Goal: Entertainment & Leisure: Consume media (video, audio)

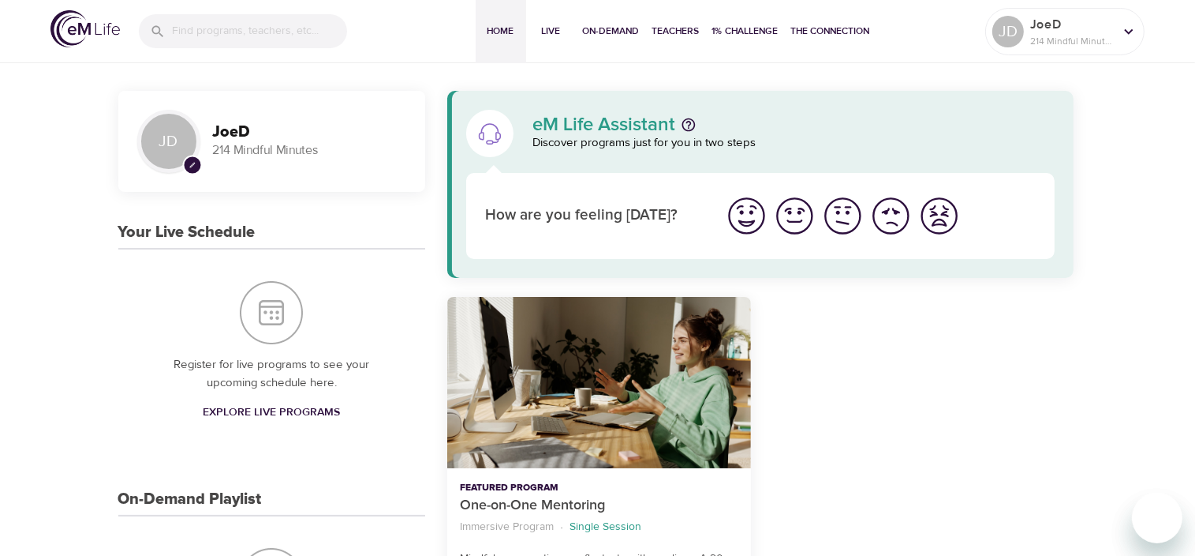
click at [205, 33] on input "search" at bounding box center [259, 31] width 175 height 34
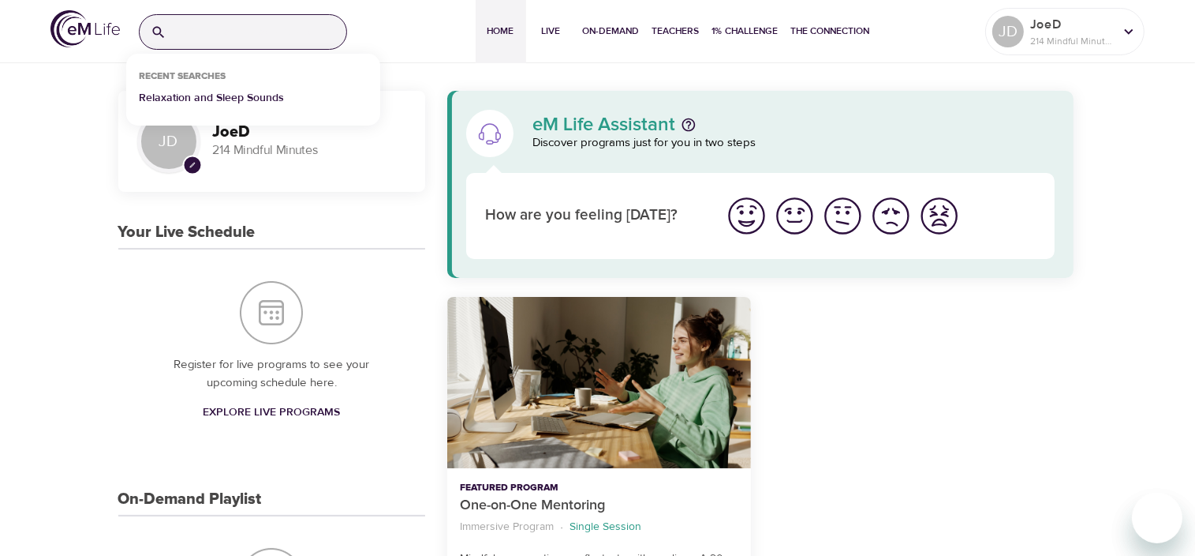
click at [207, 93] on p "Relaxation and Sleep Sounds" at bounding box center [211, 101] width 145 height 23
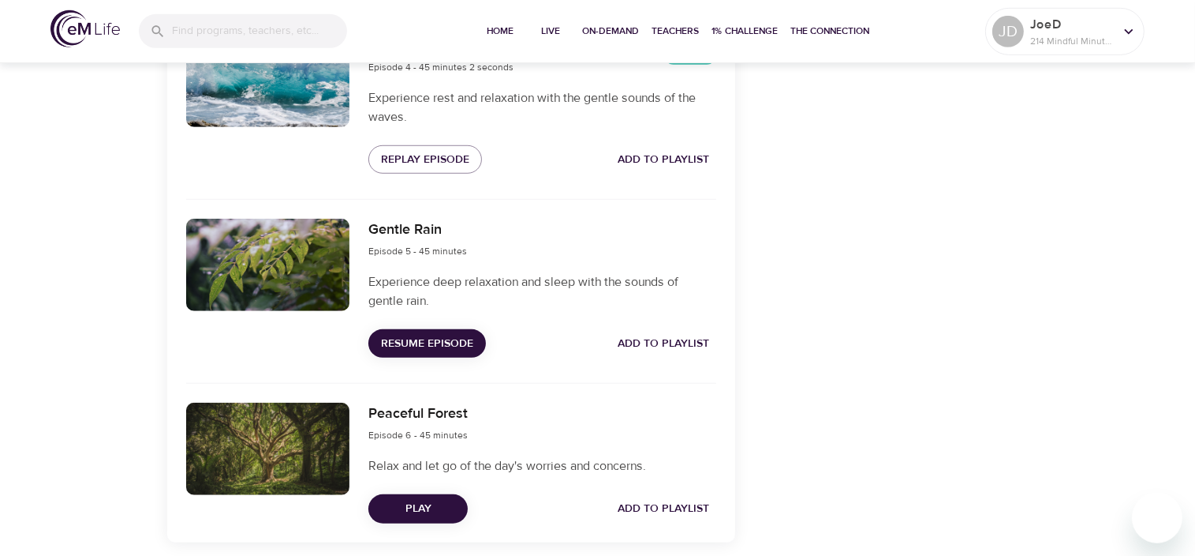
scroll to position [1259, 0]
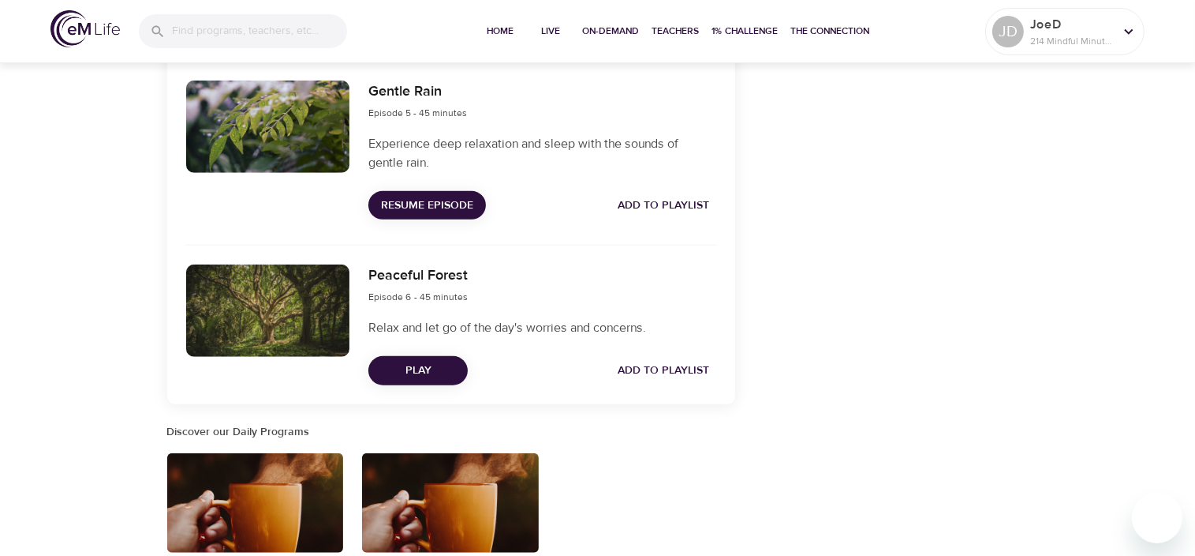
click at [410, 215] on span "Resume Episode" at bounding box center [427, 206] width 92 height 20
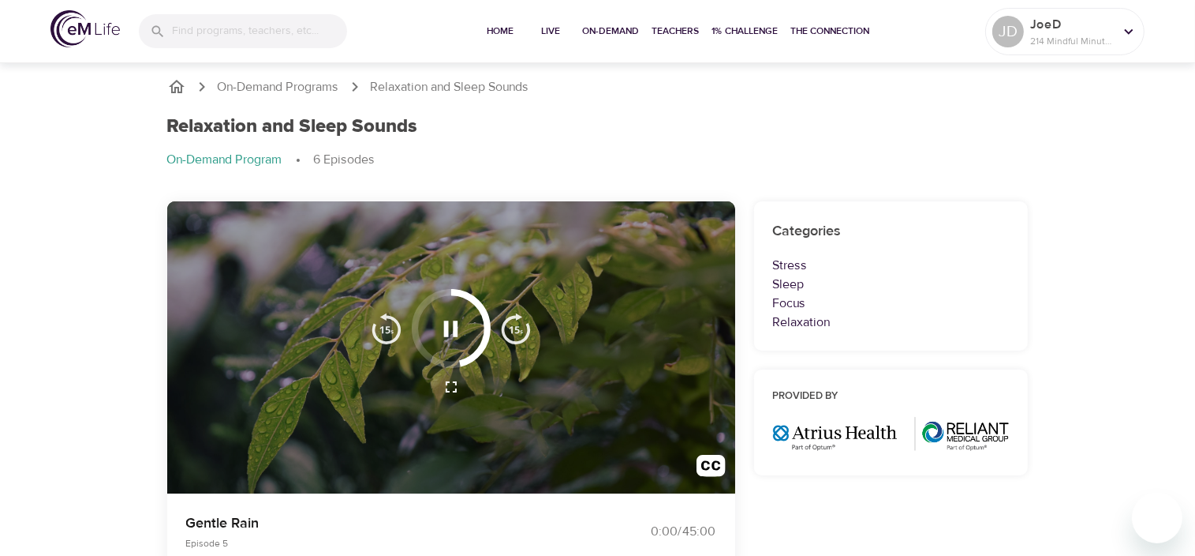
scroll to position [0, 0]
